Goal: Task Accomplishment & Management: Manage account settings

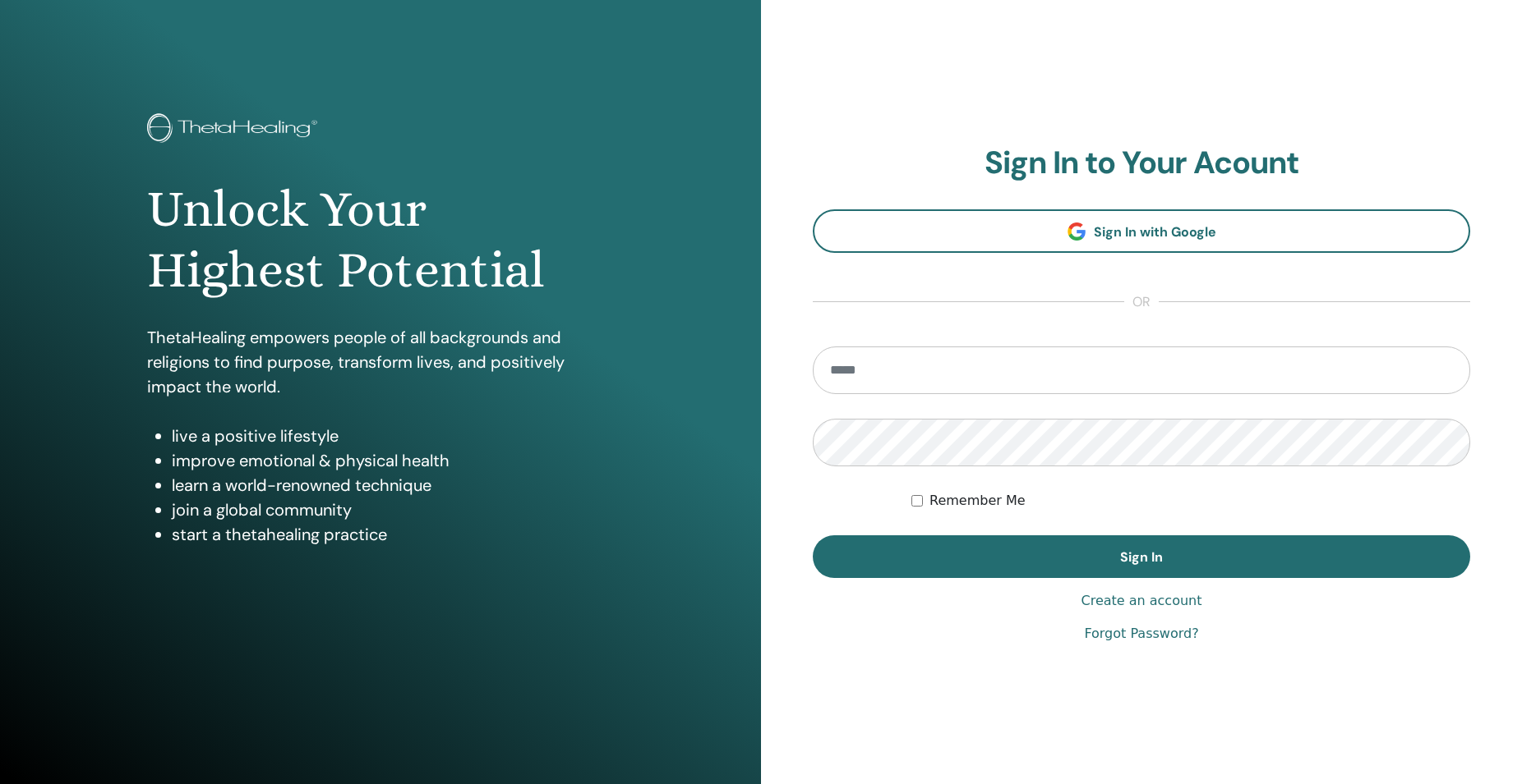
click at [891, 373] on input "email" at bounding box center [1141, 370] width 657 height 48
type input "**********"
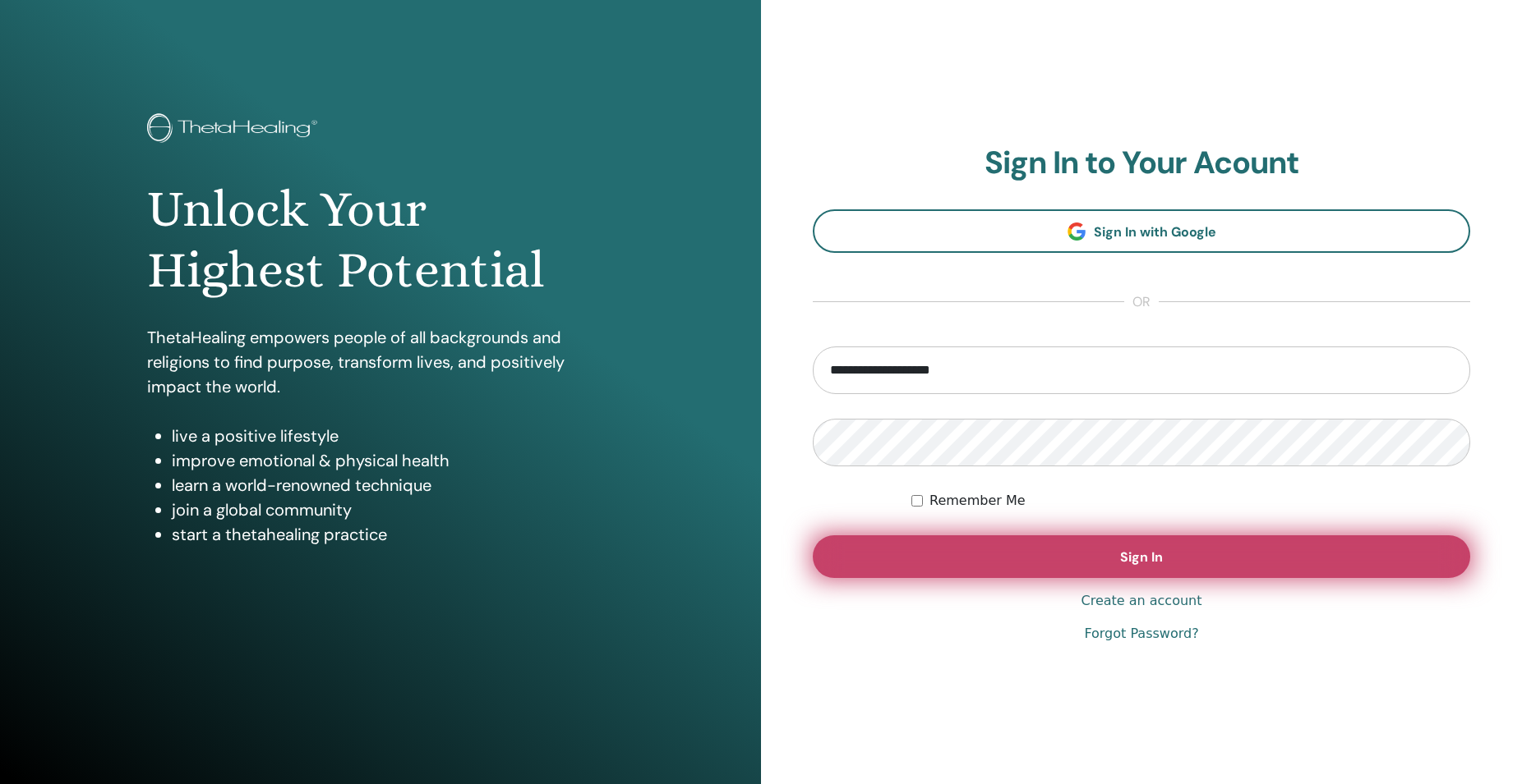
drag, startPoint x: 1122, startPoint y: 553, endPoint x: 1122, endPoint y: 541, distance: 12.0
click at [1122, 554] on span "Sign In" at bounding box center [1141, 557] width 43 height 18
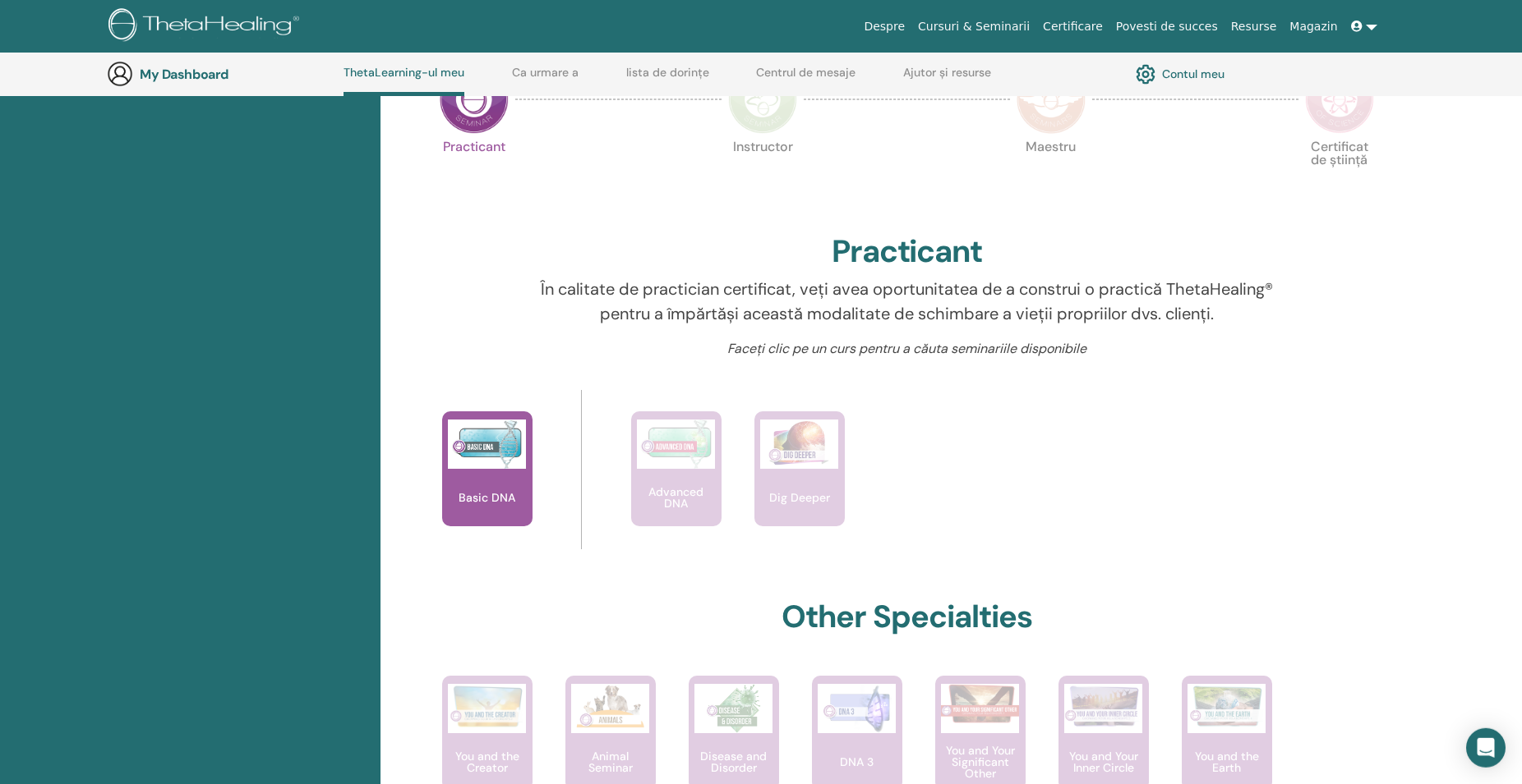
scroll to position [377, 0]
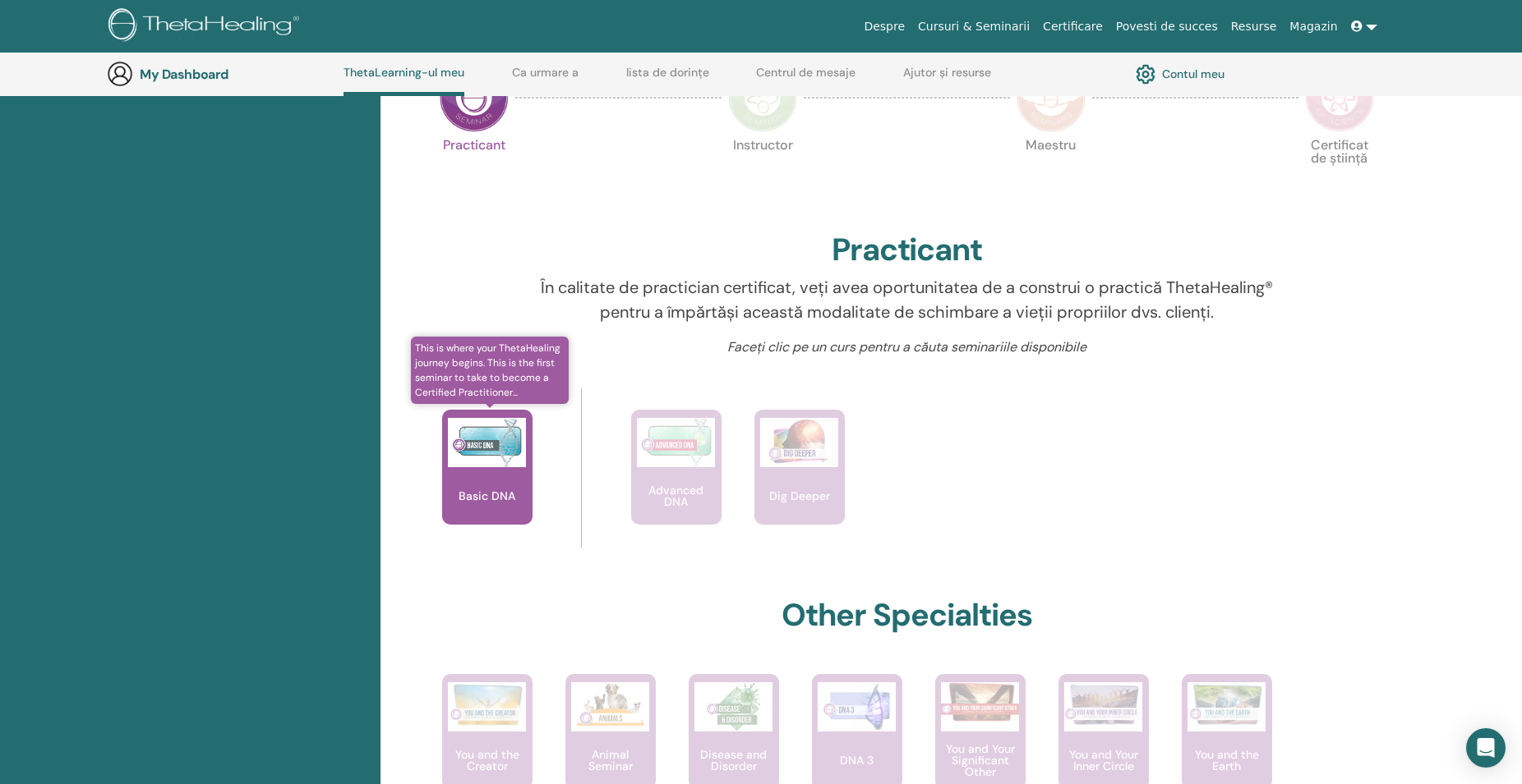
click at [486, 460] on img at bounding box center [487, 442] width 78 height 49
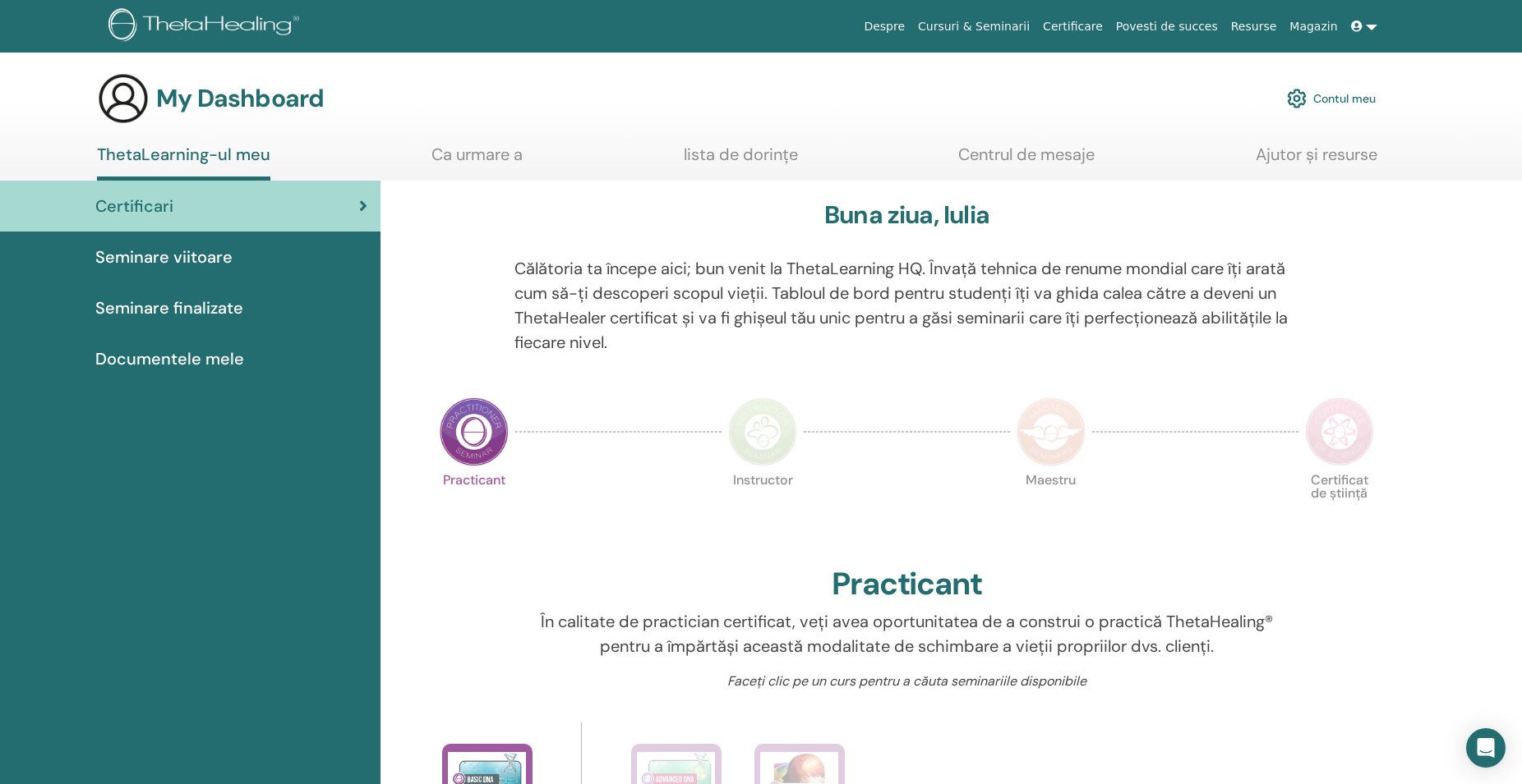
click at [189, 257] on span "Seminare viitoare" at bounding box center [164, 257] width 138 height 24
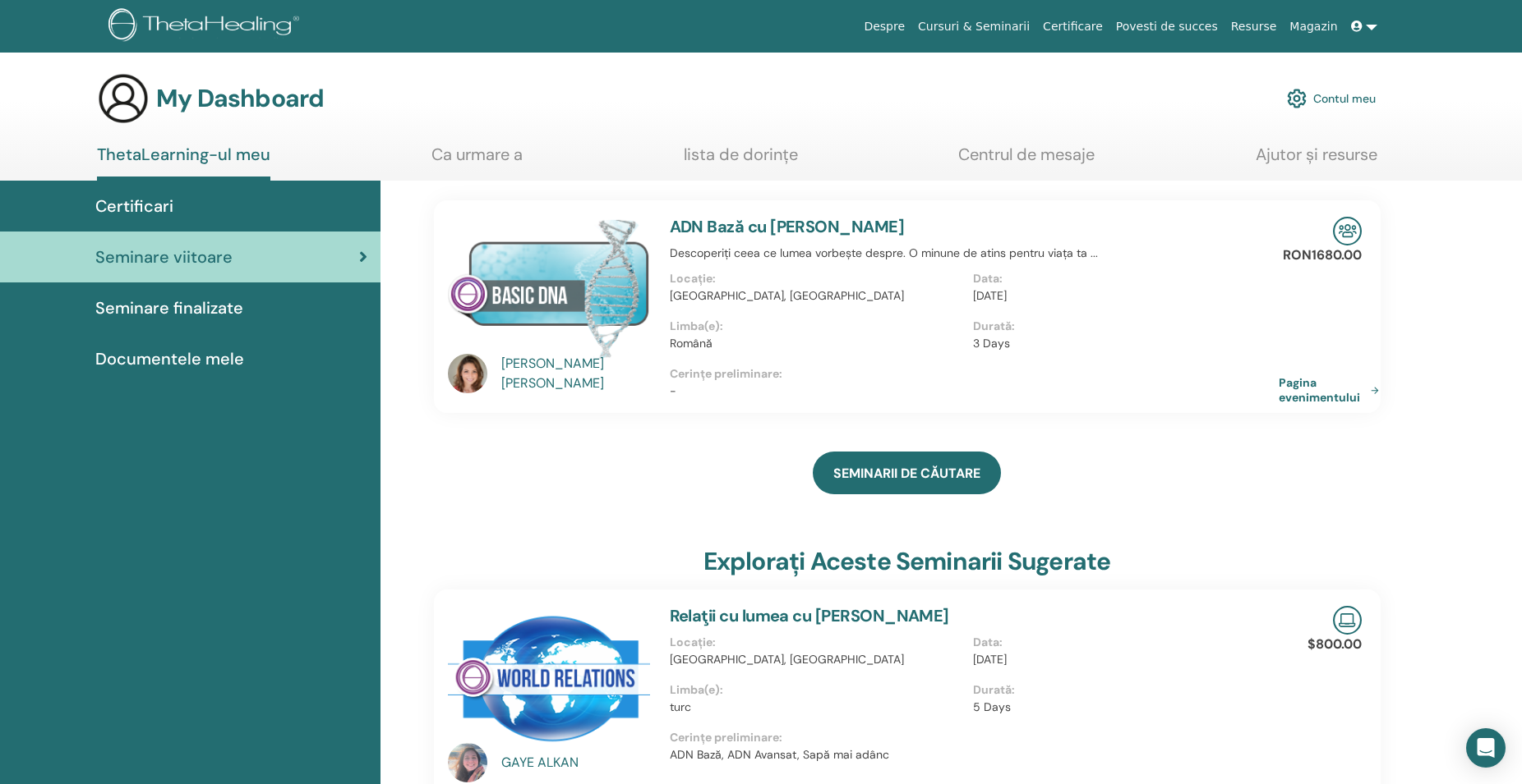
click at [1367, 390] on link "Pagina evenimentului" at bounding box center [1332, 390] width 107 height 29
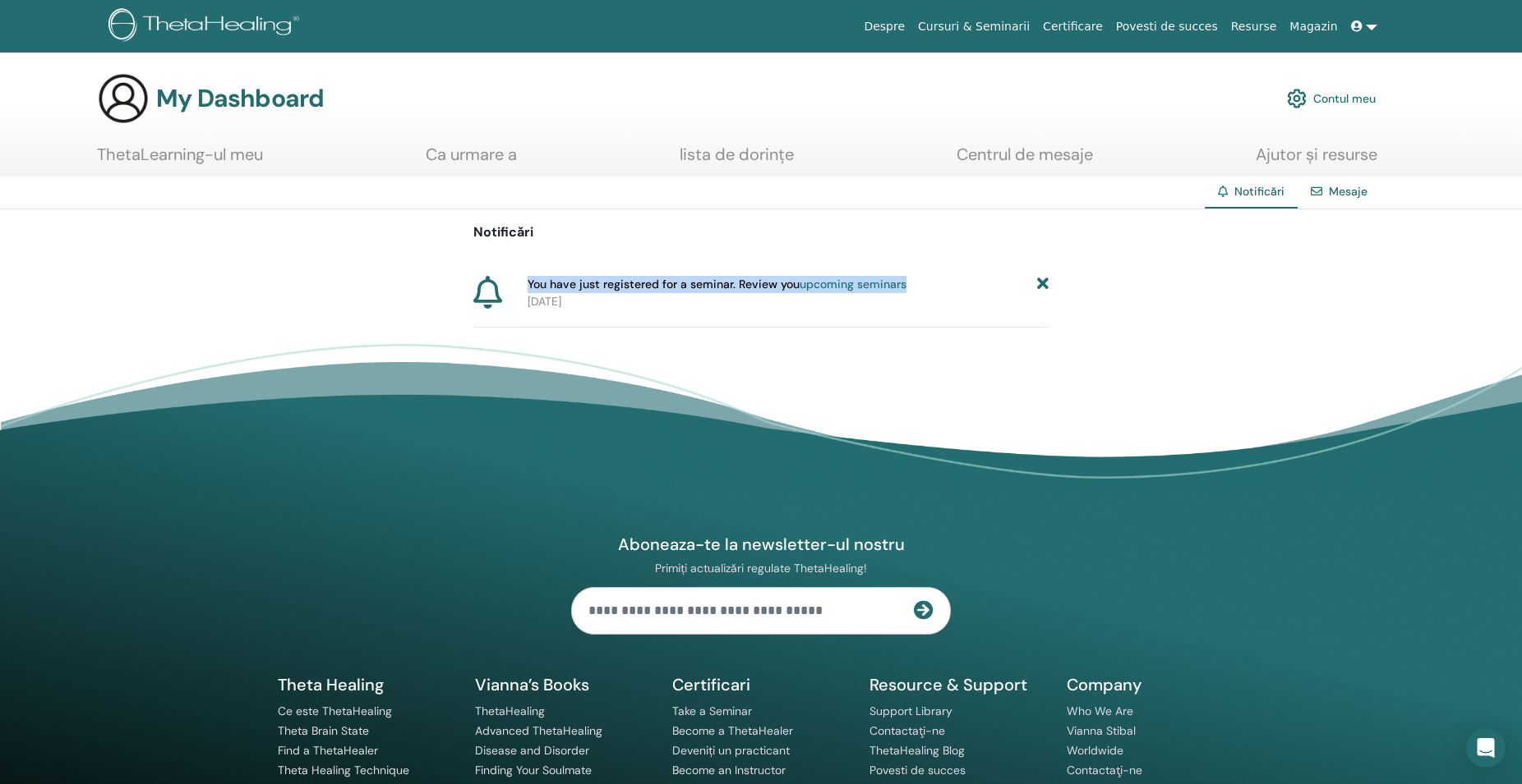
drag, startPoint x: 529, startPoint y: 283, endPoint x: 906, endPoint y: 283, distance: 377.0
click at [906, 283] on div "You have just registered for a seminar. Review you upcoming seminars" at bounding box center [788, 284] width 521 height 18
copy span "You have just registered for a seminar. Review you upcoming seminars"
click at [739, 358] on footer "Aboneaza-te la newsletter-ul nostru Primiți actualizări regulate ThetaHealing! …" at bounding box center [761, 615] width 1522 height 543
click at [1340, 189] on link "Mesaje" at bounding box center [1348, 191] width 39 height 15
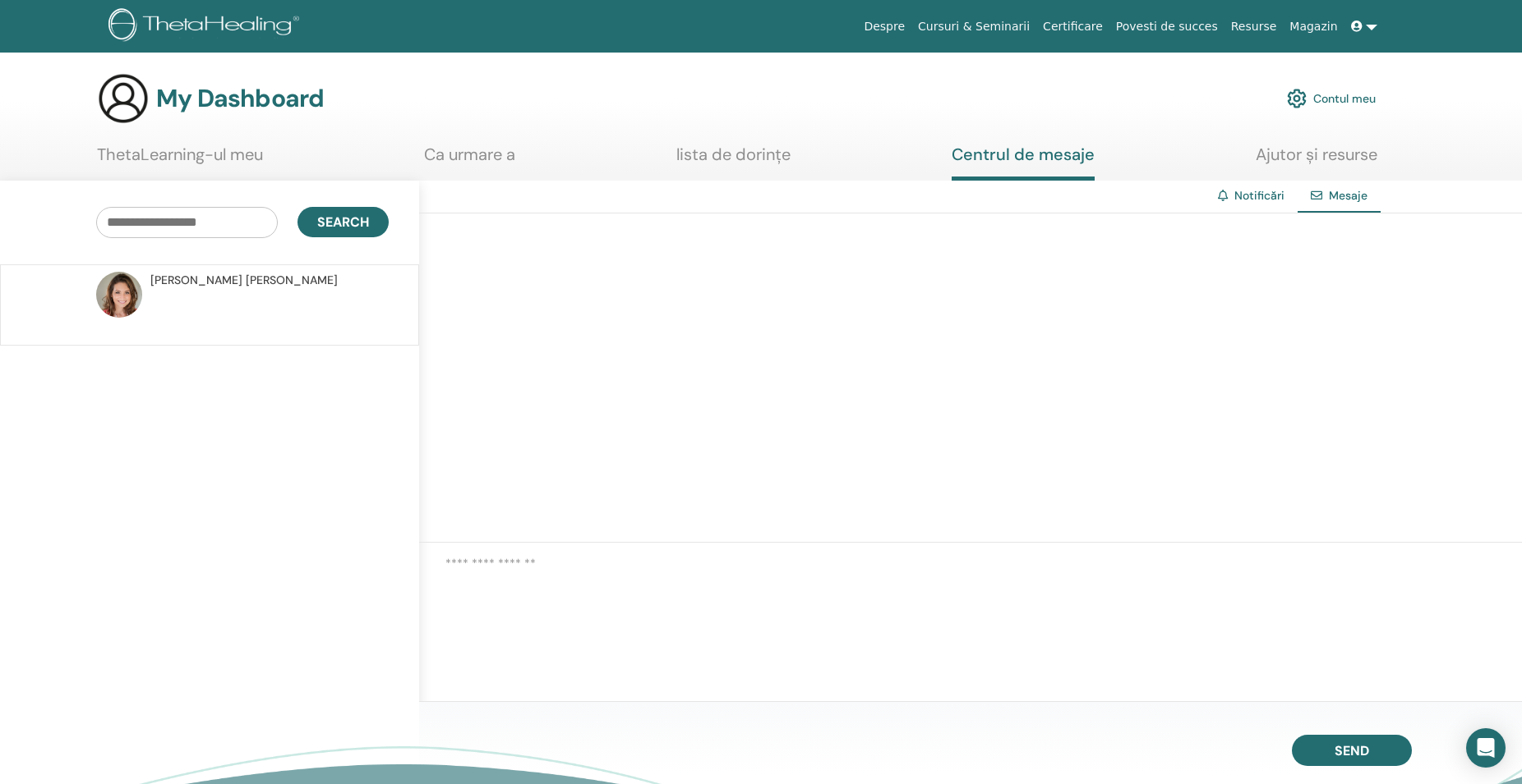
click at [223, 278] on span "ANDREA CORNELIA FILIP" at bounding box center [243, 280] width 187 height 18
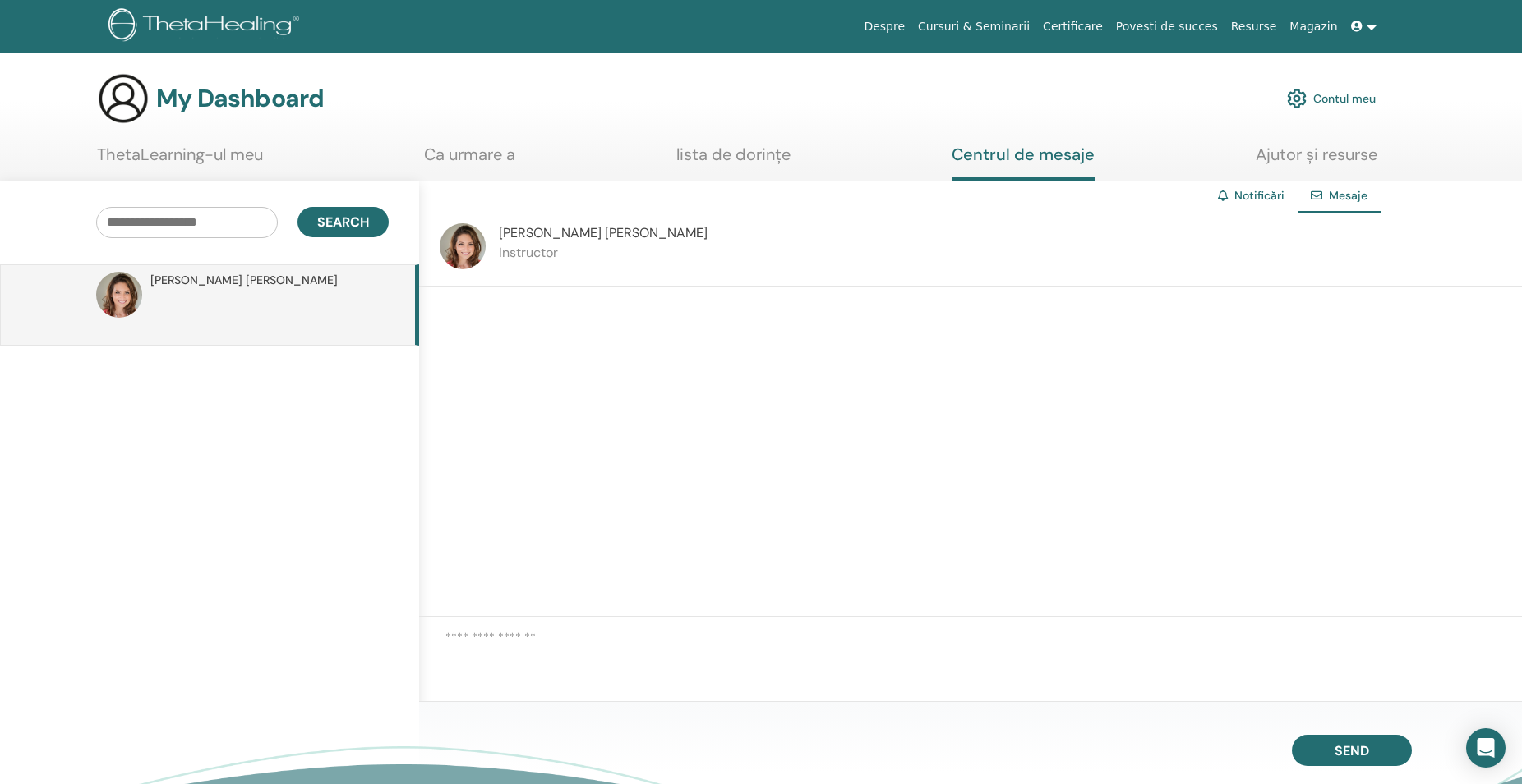
click at [560, 236] on span "ANDREA CORNELIA FILIP" at bounding box center [602, 232] width 209 height 18
click at [463, 252] on img at bounding box center [462, 246] width 46 height 46
click at [953, 550] on div at bounding box center [970, 452] width 1102 height 330
click at [1292, 99] on img at bounding box center [1297, 98] width 20 height 28
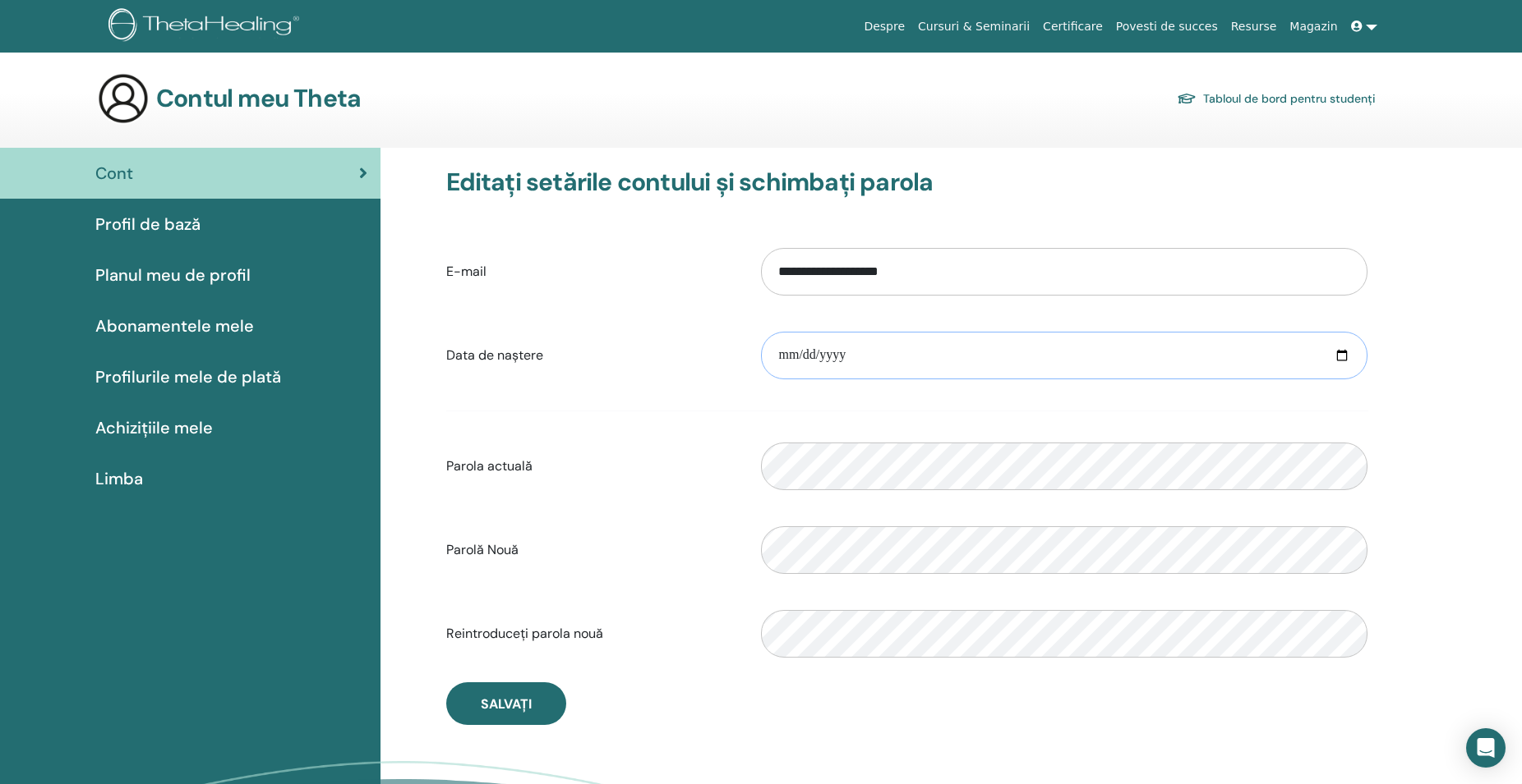
click at [1337, 353] on input "date" at bounding box center [1064, 356] width 607 height 48
drag, startPoint x: 867, startPoint y: 356, endPoint x: 769, endPoint y: 353, distance: 98.0
click at [773, 353] on input "date" at bounding box center [1064, 356] width 607 height 48
click at [831, 353] on input "date" at bounding box center [1064, 356] width 607 height 48
click at [845, 356] on input "**********" at bounding box center [1064, 356] width 607 height 48
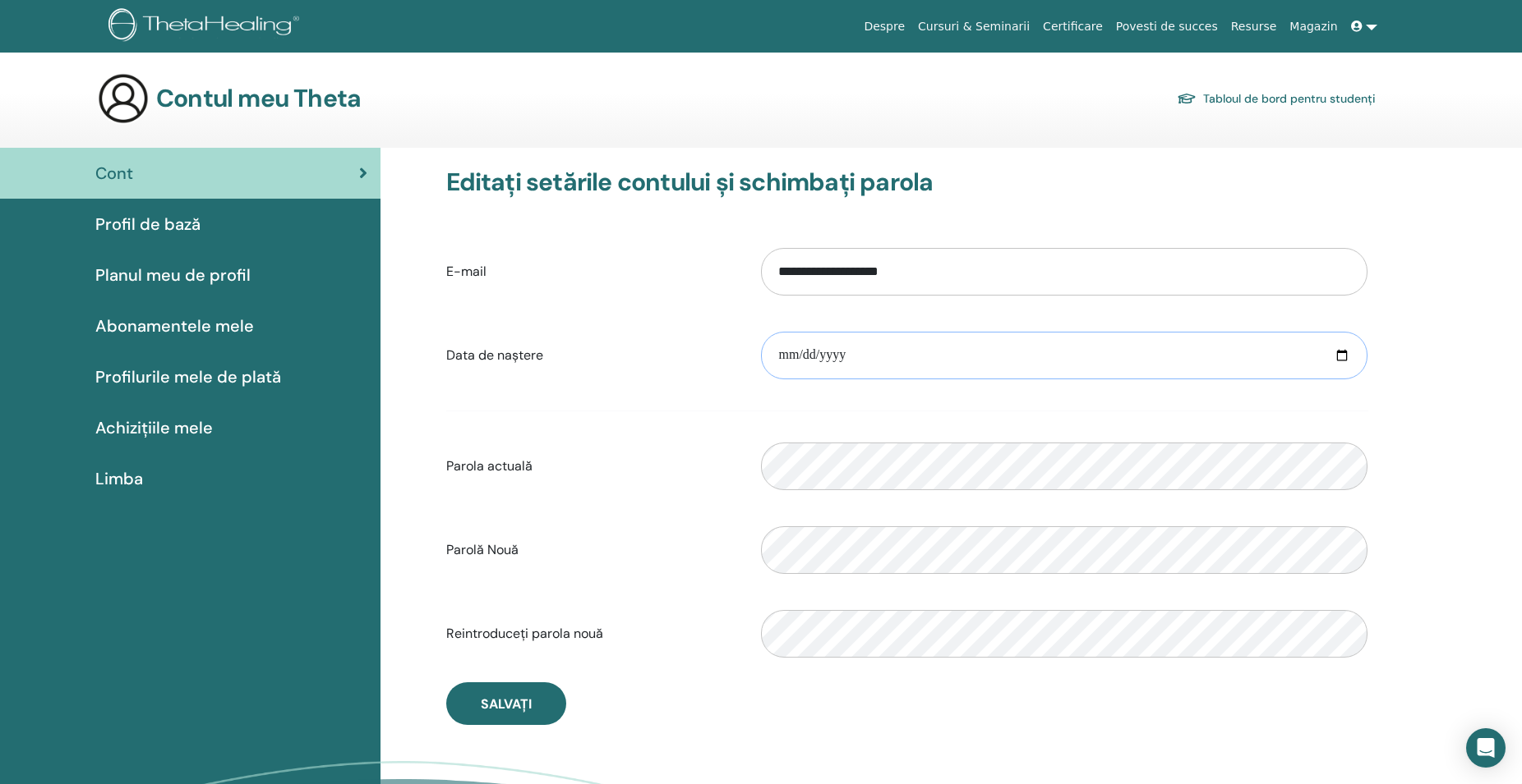
drag, startPoint x: 776, startPoint y: 355, endPoint x: 863, endPoint y: 361, distance: 87.2
click at [863, 361] on input "**********" at bounding box center [1064, 356] width 607 height 48
type input "**********"
click at [519, 703] on span "Salvați" at bounding box center [506, 704] width 51 height 18
click at [1317, 99] on link "Tabloul de bord pentru studenți" at bounding box center [1275, 98] width 199 height 23
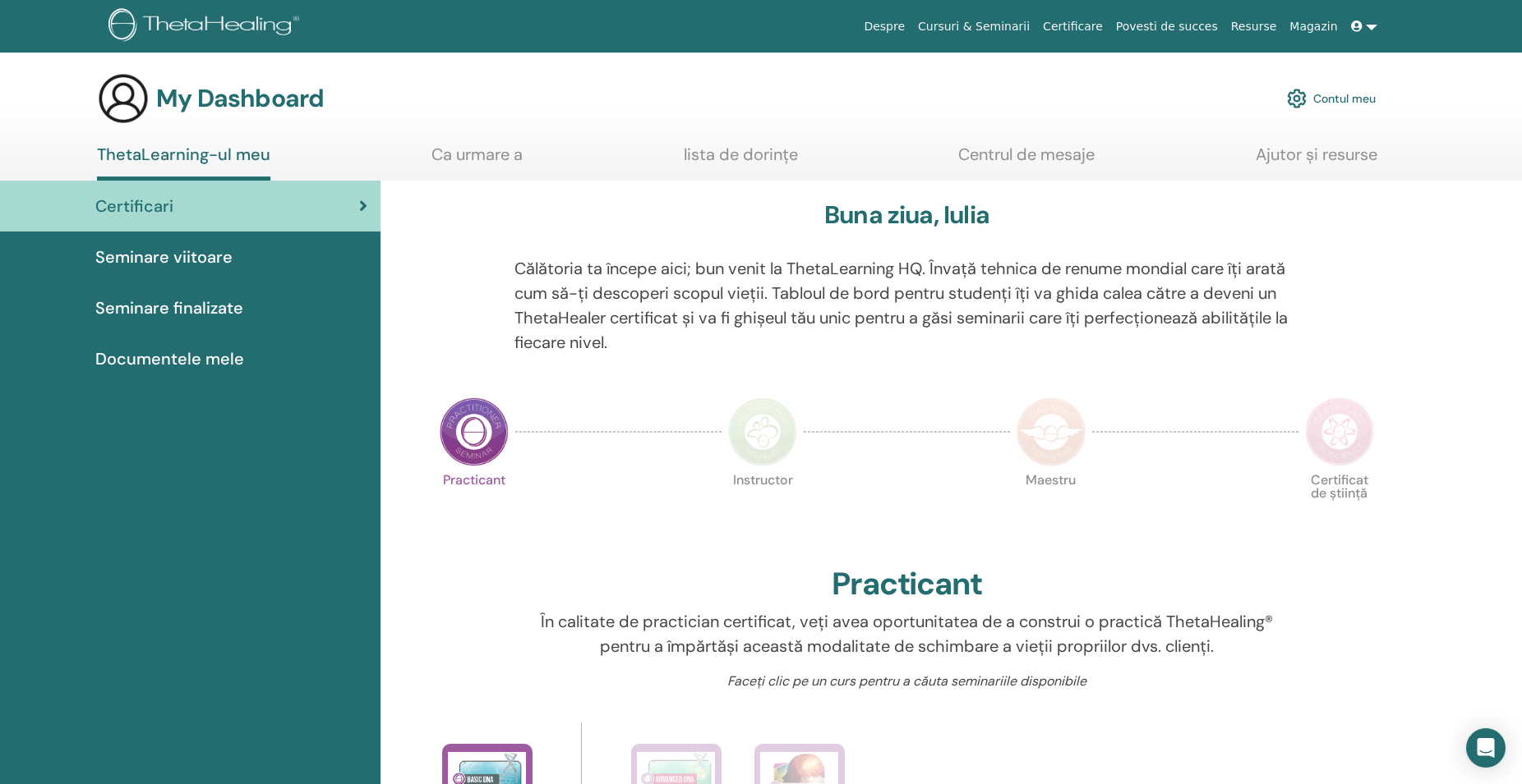
click at [209, 358] on span "Documentele mele" at bounding box center [169, 358] width 149 height 24
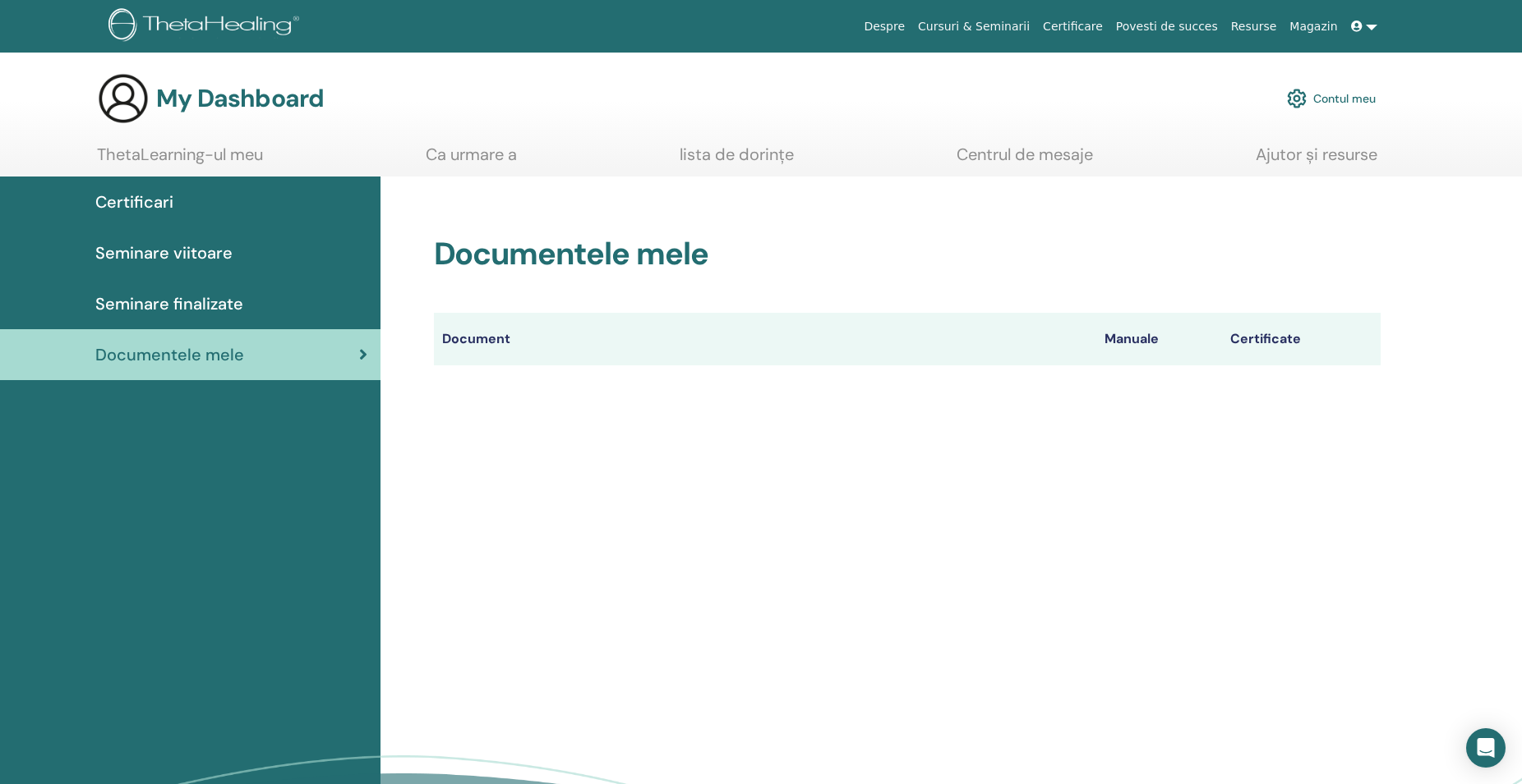
click at [1132, 340] on th "Manuale" at bounding box center [1159, 339] width 126 height 53
click at [1275, 337] on th "Certificate" at bounding box center [1300, 339] width 159 height 53
click at [207, 253] on span "Seminare viitoare" at bounding box center [164, 252] width 138 height 24
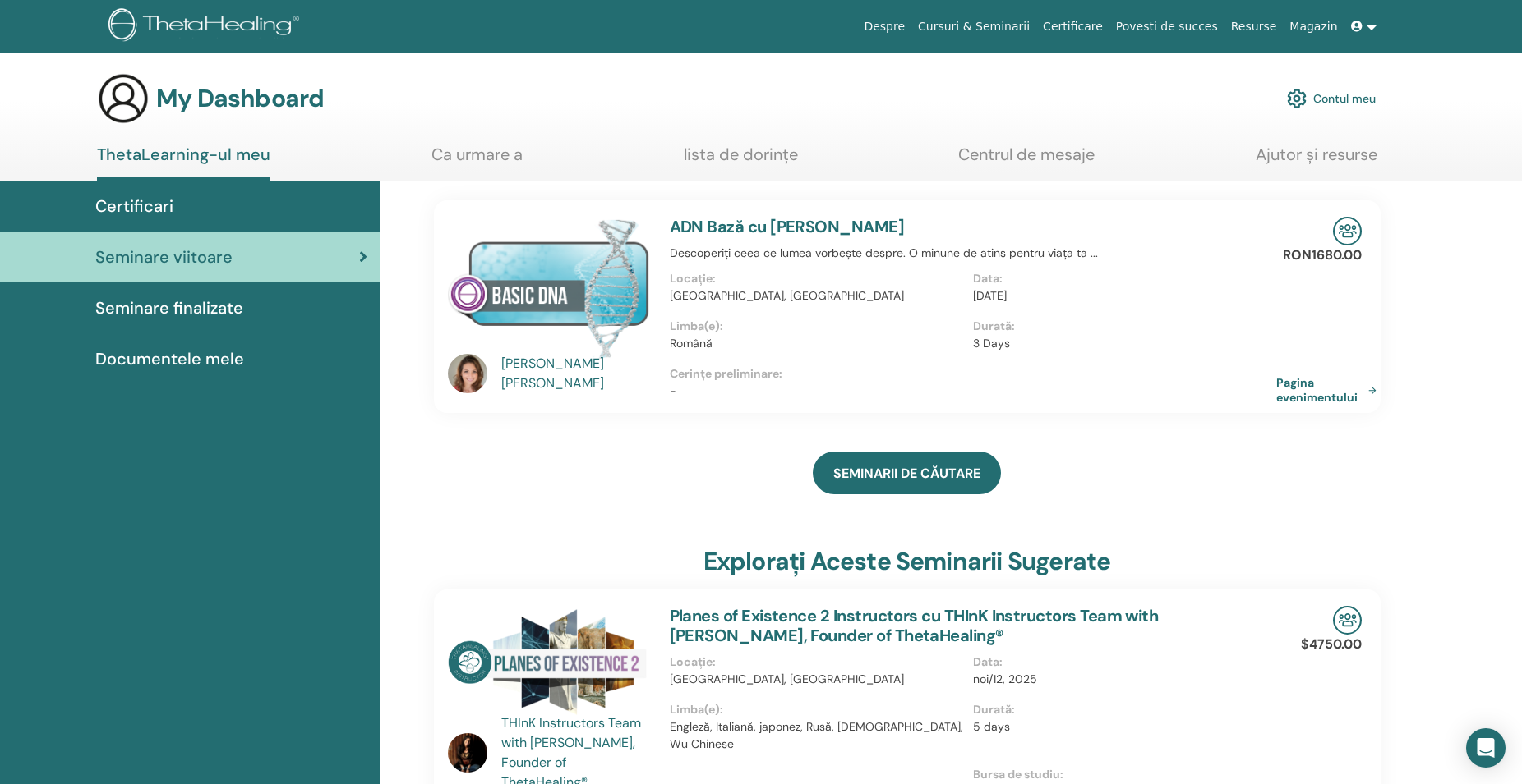
click at [592, 288] on img at bounding box center [549, 288] width 202 height 142
click at [514, 279] on img at bounding box center [549, 288] width 202 height 142
click at [1329, 390] on link "Pagina evenimentului" at bounding box center [1332, 390] width 107 height 29
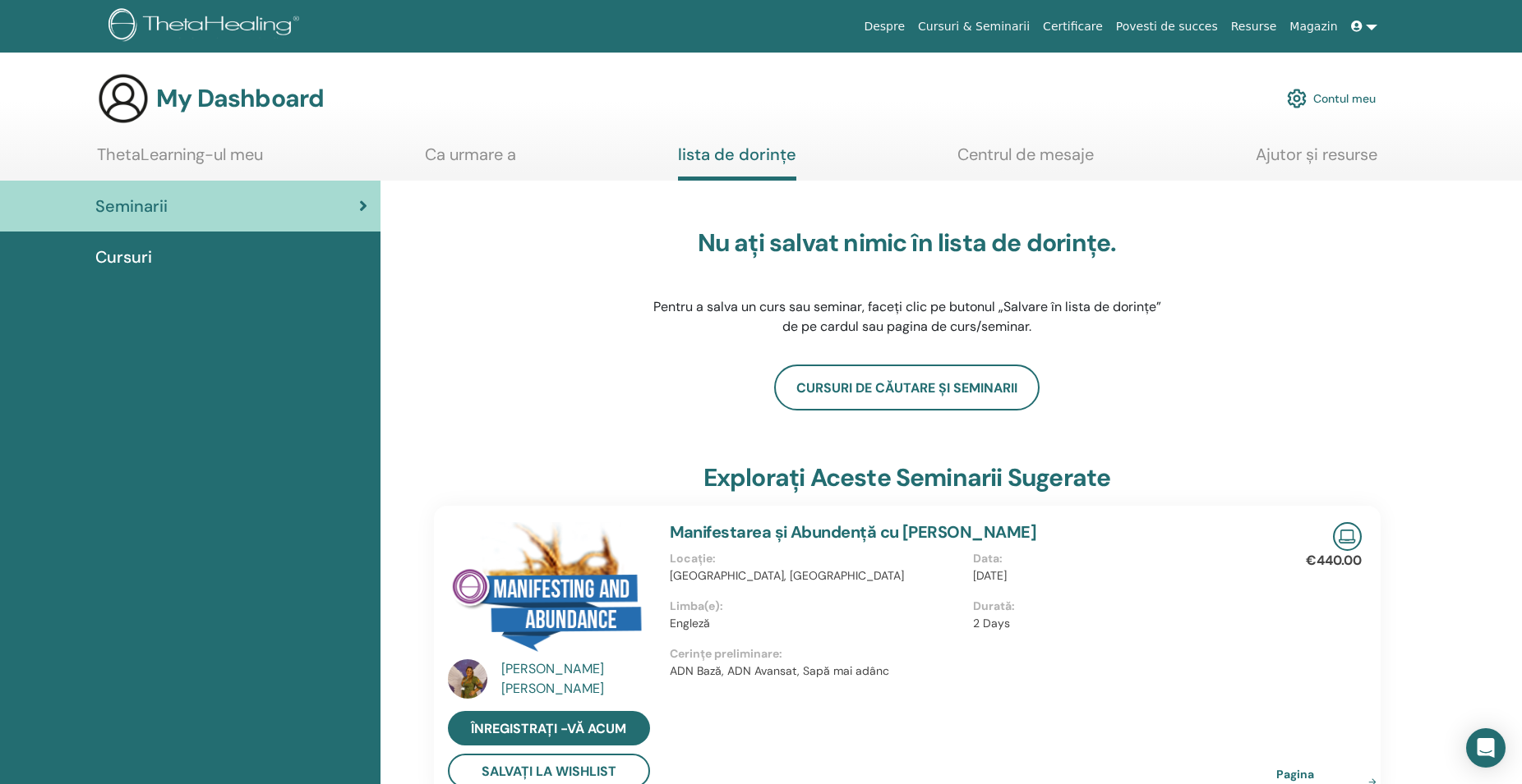
click at [364, 207] on icon at bounding box center [363, 206] width 8 height 17
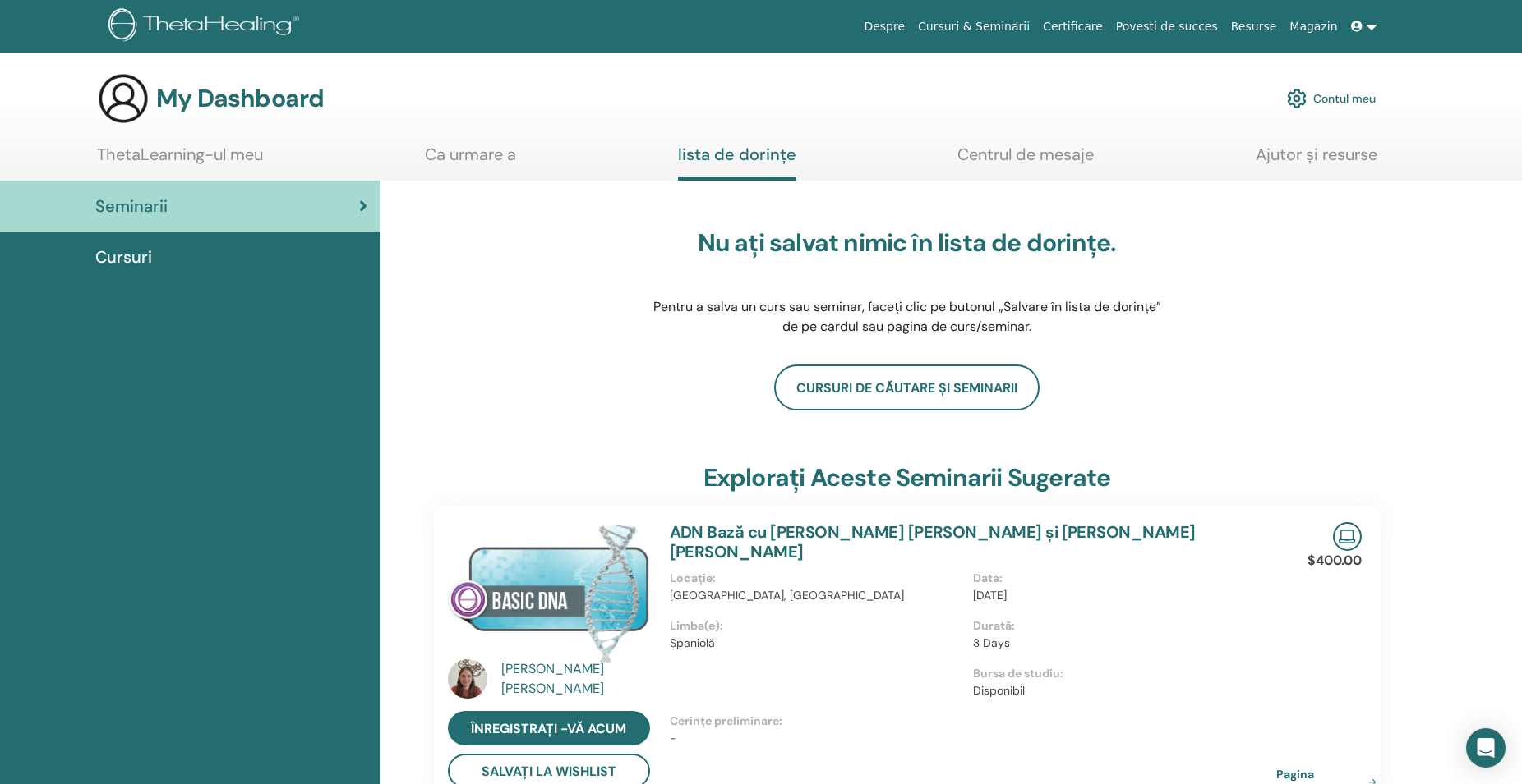
click at [132, 255] on span "Cursuri" at bounding box center [124, 257] width 57 height 24
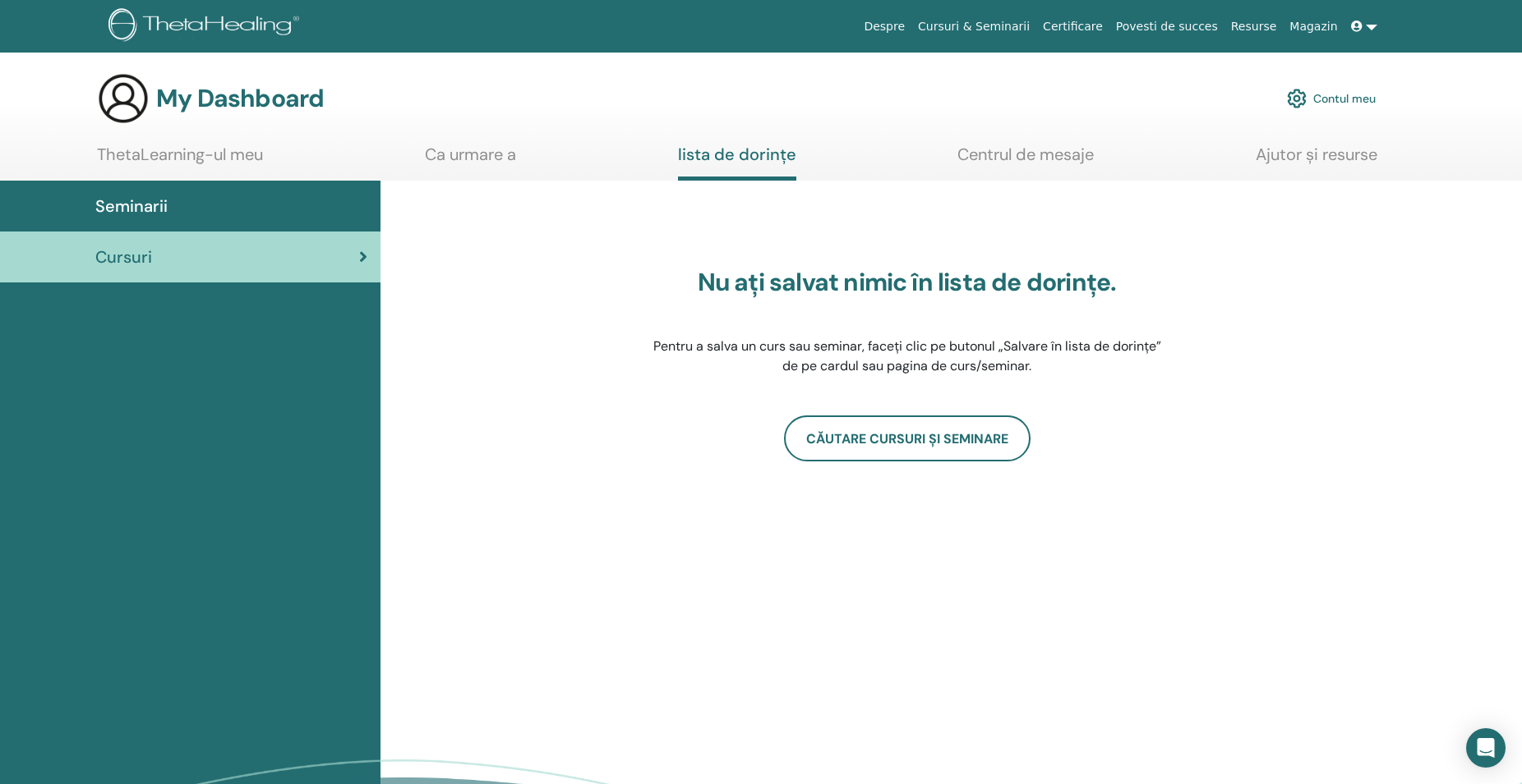
click at [159, 157] on link "ThetaLearning-ul meu" at bounding box center [180, 160] width 166 height 32
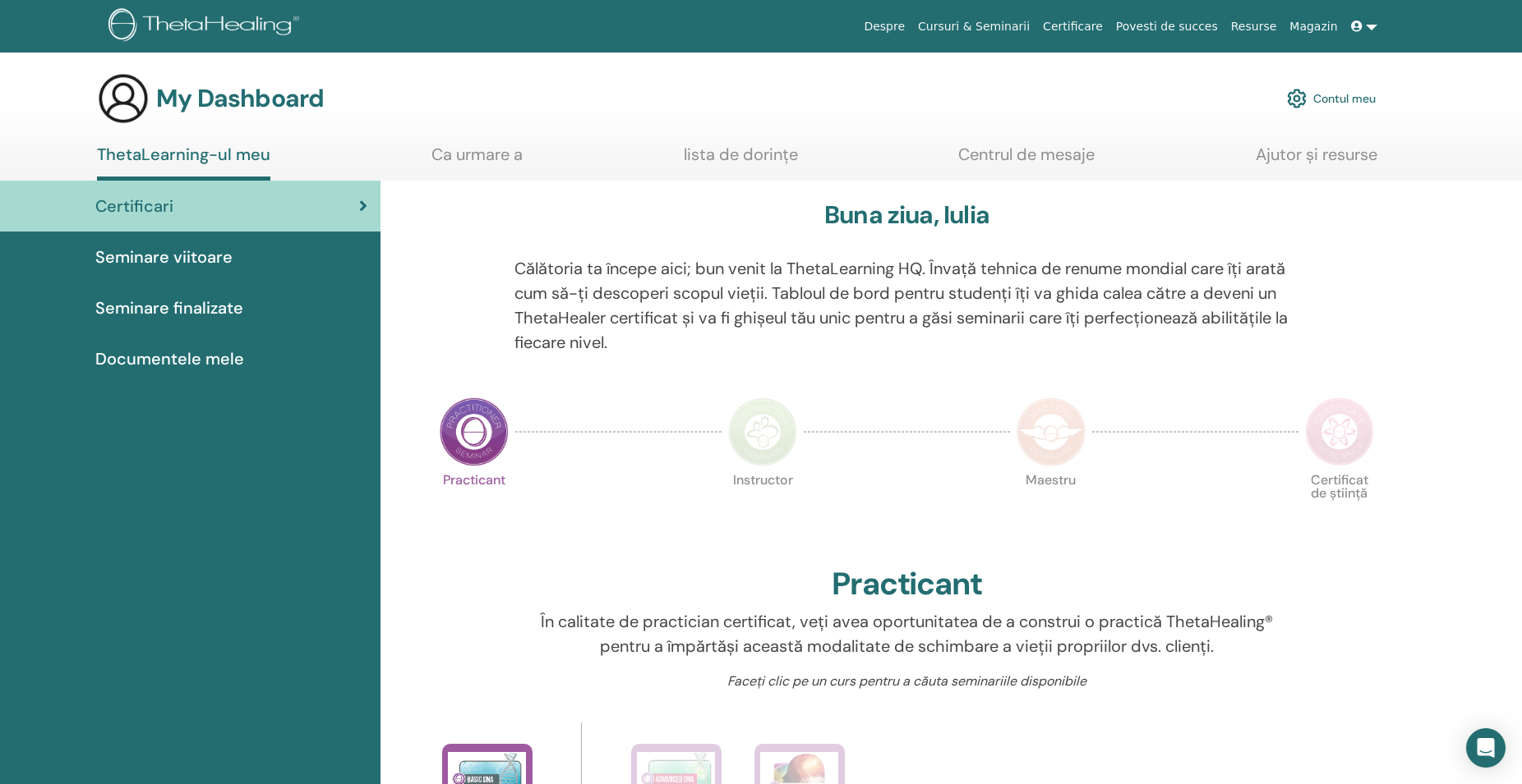
click at [201, 259] on span "Seminare viitoare" at bounding box center [164, 257] width 138 height 24
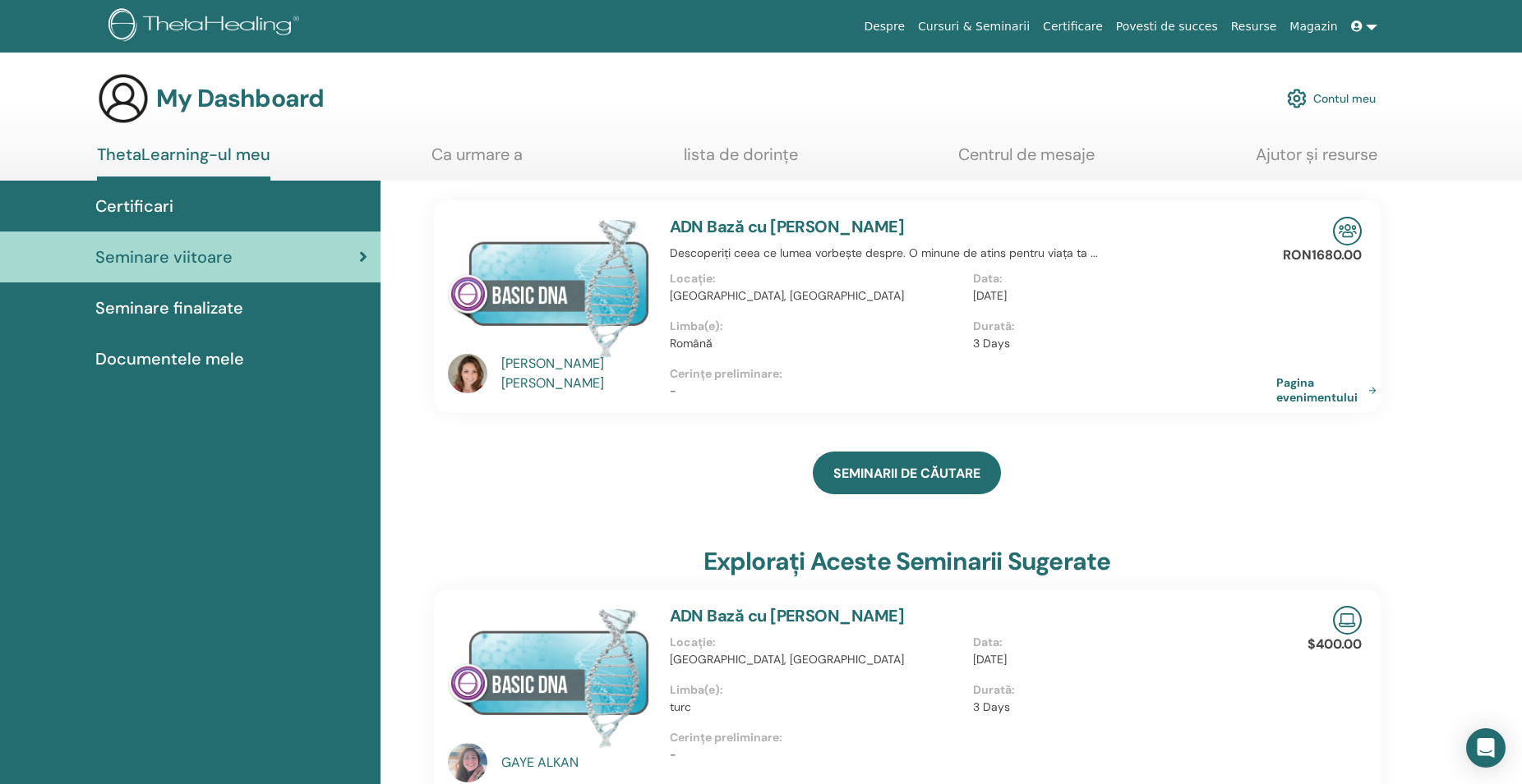
click at [1349, 229] on img at bounding box center [1347, 231] width 29 height 29
click at [1325, 258] on p "RON1680.00" at bounding box center [1322, 256] width 79 height 20
click at [1370, 388] on link "Pagina evenimentului" at bounding box center [1332, 390] width 107 height 29
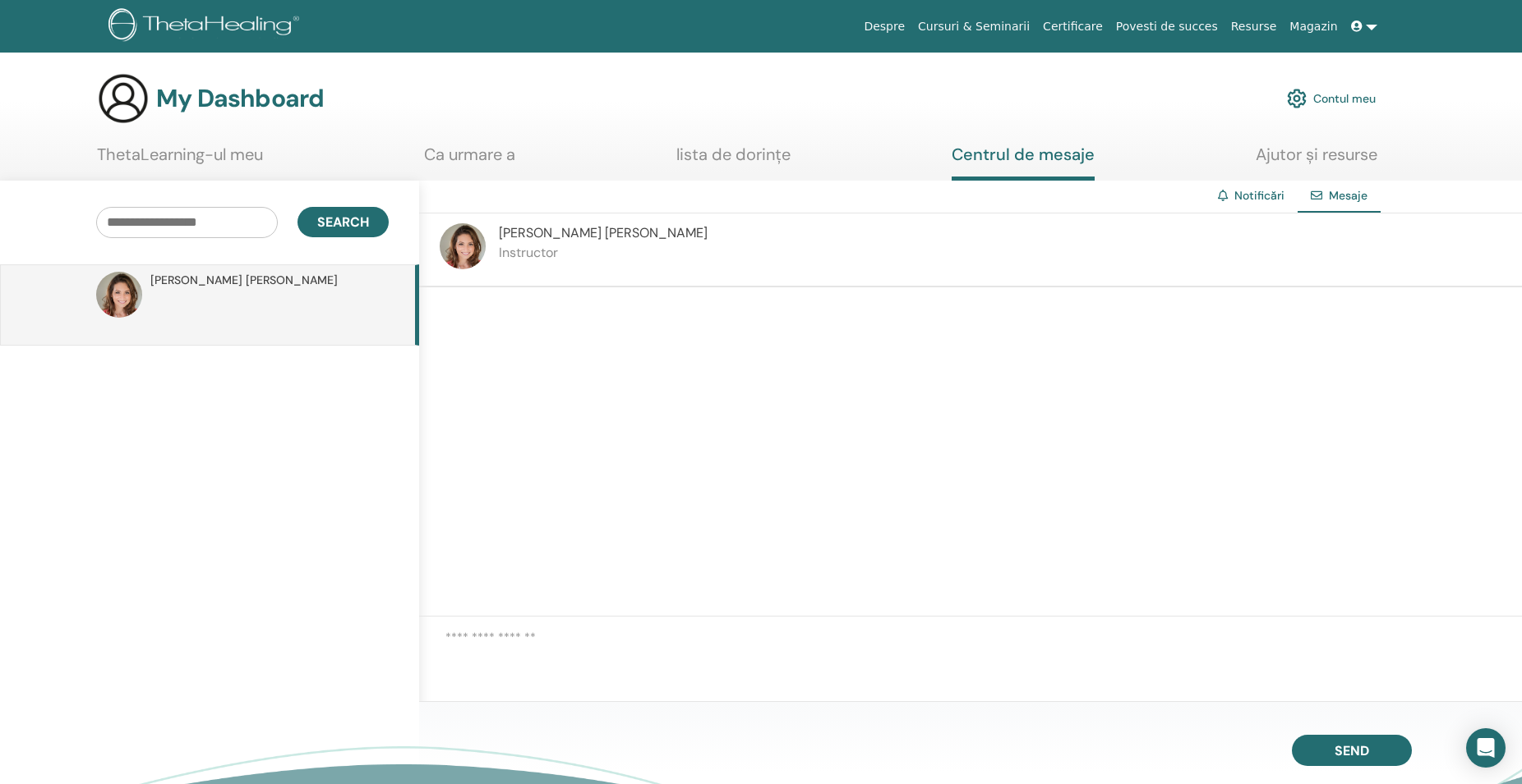
click at [1243, 192] on link "Notificări" at bounding box center [1259, 195] width 50 height 15
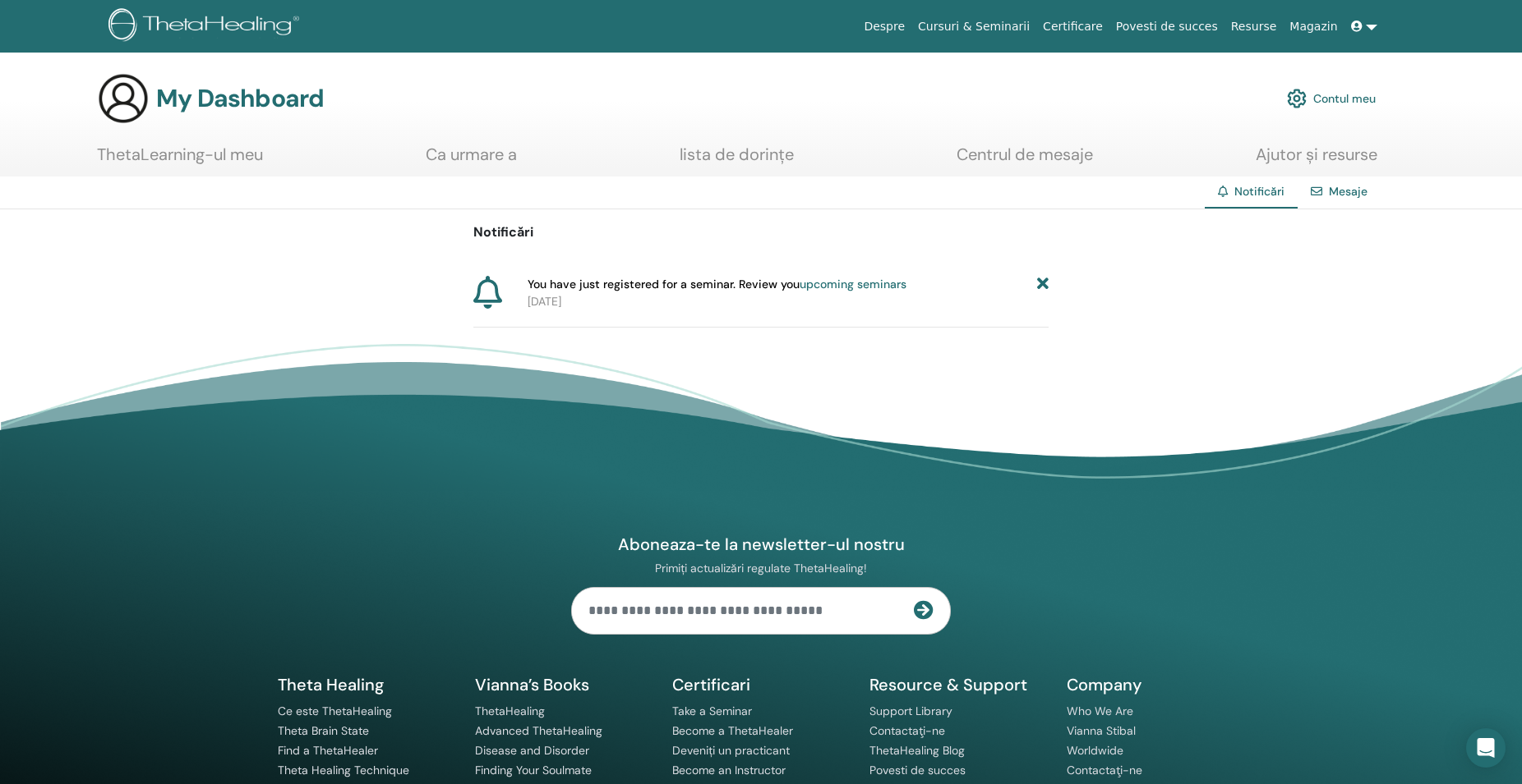
click at [1307, 293] on div "Notificări You have just registered for a seminar. Review you upcoming seminars…" at bounding box center [761, 268] width 1522 height 118
click at [1372, 27] on link at bounding box center [1363, 27] width 39 height 30
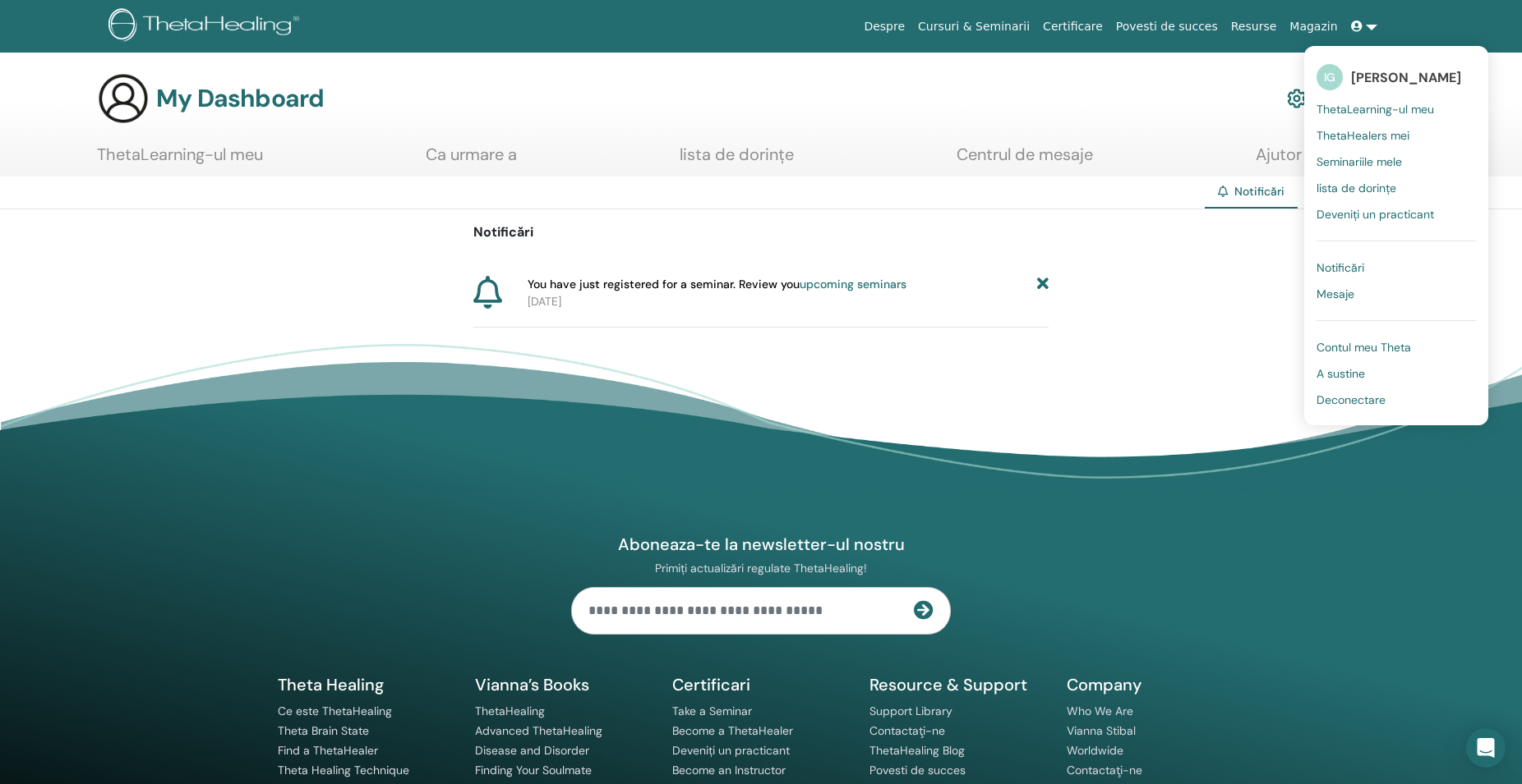
click at [1366, 404] on span "Deconectare" at bounding box center [1351, 400] width 69 height 15
